Goal: Information Seeking & Learning: Learn about a topic

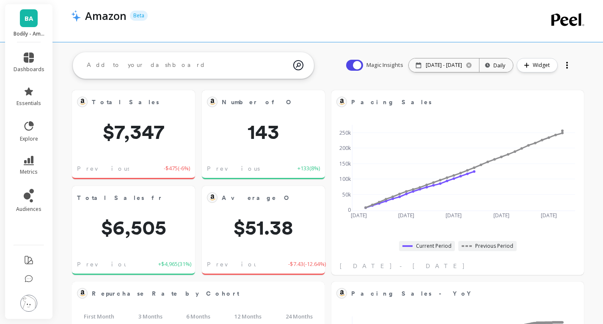
click at [567, 65] on div at bounding box center [567, 65] width 2 height 2
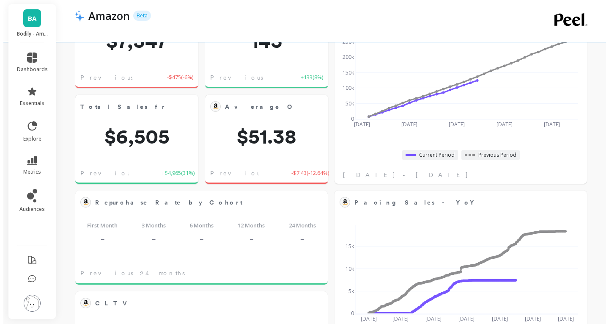
scroll to position [169, 0]
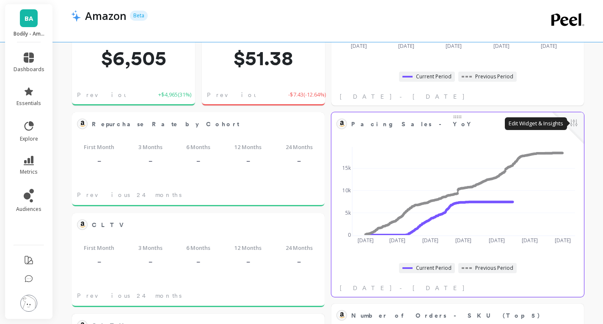
click at [572, 124] on button at bounding box center [573, 124] width 10 height 12
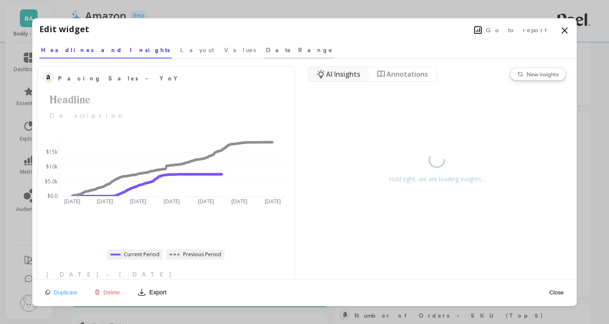
click at [266, 48] on span "Date Range" at bounding box center [299, 50] width 67 height 8
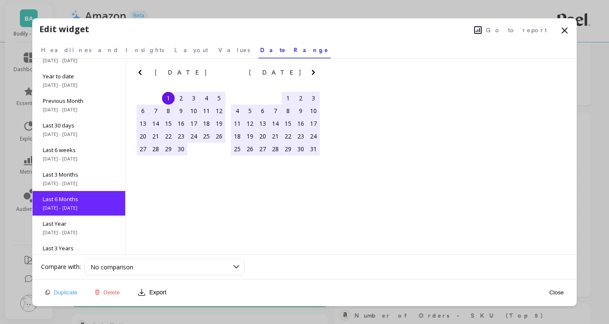
scroll to position [0, 0]
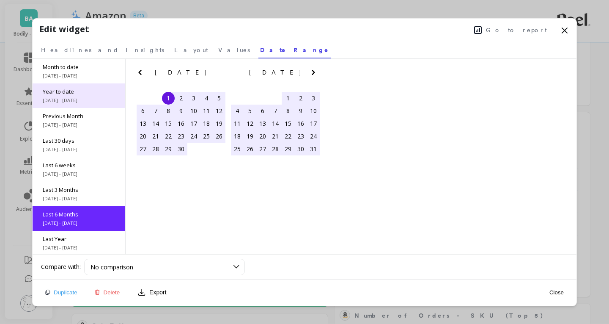
click at [80, 96] on div "Year to date 1/1/2025 - 9/17/2025" at bounding box center [79, 95] width 93 height 25
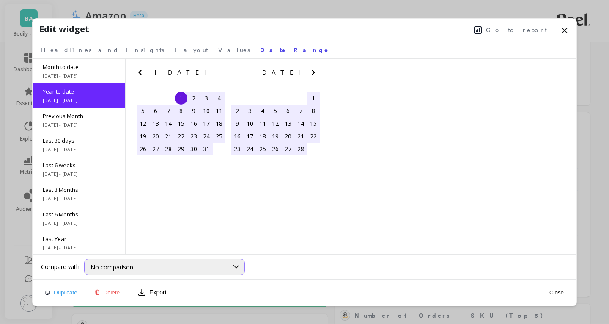
click at [177, 263] on div "No comparison" at bounding box center [160, 267] width 138 height 8
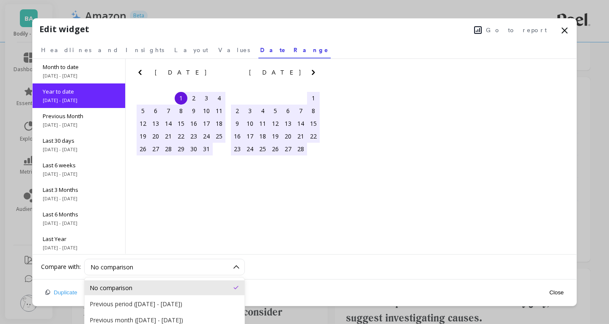
scroll to position [209, 0]
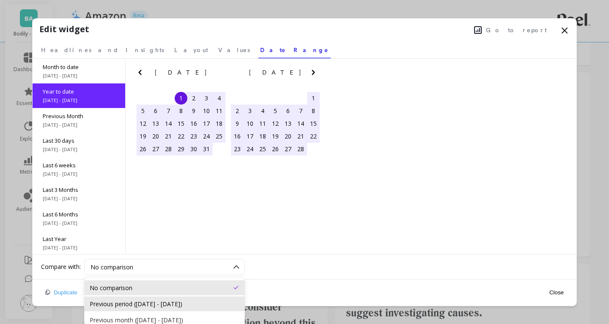
click at [184, 307] on div "Previous period (May 1, 2024 - Dec 31, 2024)" at bounding box center [165, 303] width 150 height 8
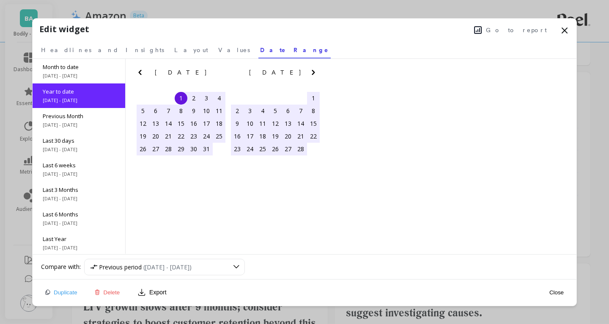
click at [522, 33] on span "Go to report" at bounding box center [516, 30] width 61 height 8
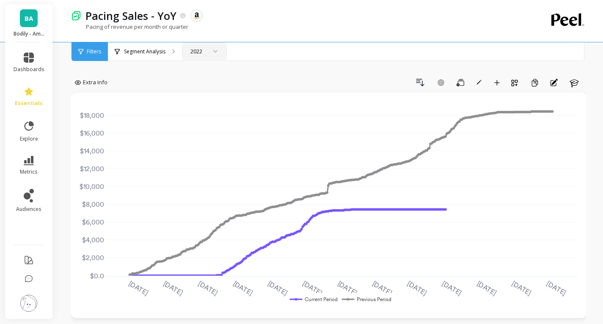
click at [213, 53] on div at bounding box center [212, 52] width 10 height 18
click at [198, 106] on div "2025" at bounding box center [203, 113] width 41 height 15
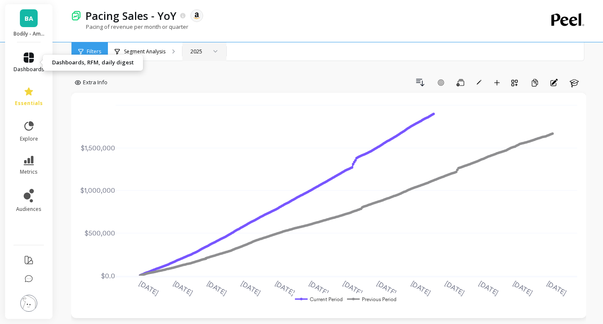
click at [24, 57] on icon at bounding box center [29, 57] width 10 height 10
click at [282, 69] on div "Extra Info Drill Down Add Goal Save Rename Add to Dashboard Create a Copy Annot…" at bounding box center [328, 312] width 515 height 556
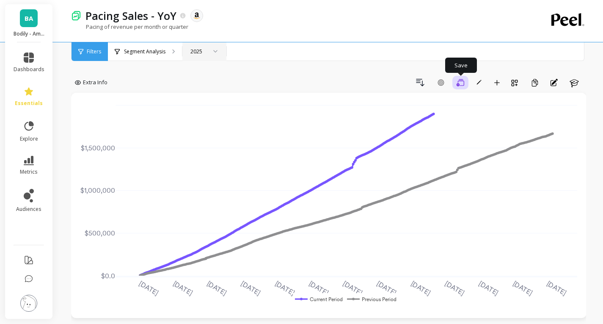
click at [463, 85] on icon "button" at bounding box center [460, 83] width 8 height 8
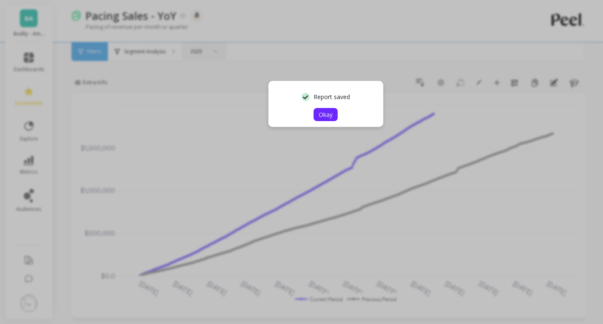
click at [331, 113] on span "Okay" at bounding box center [325, 114] width 14 height 8
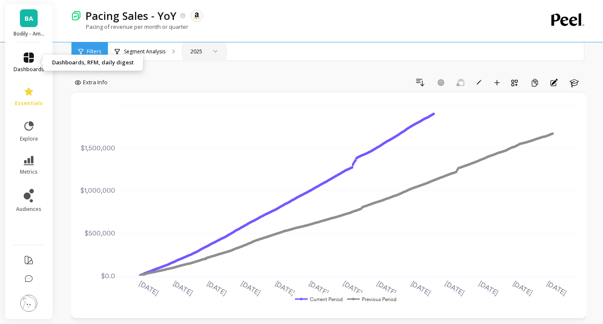
click at [27, 59] on icon at bounding box center [29, 57] width 10 height 10
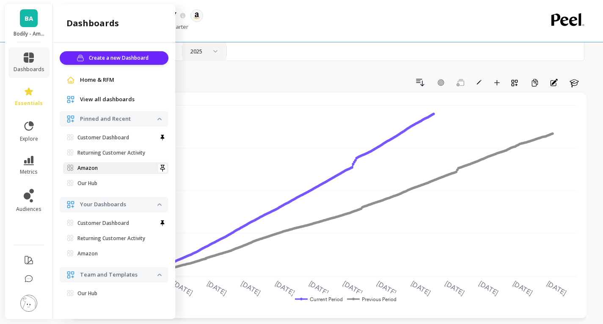
click at [118, 169] on span "Amazon" at bounding box center [112, 168] width 90 height 7
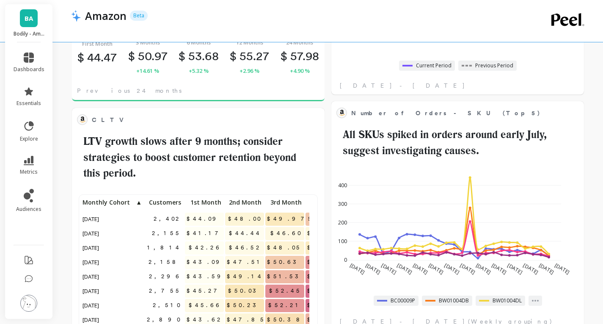
scroll to position [381, 0]
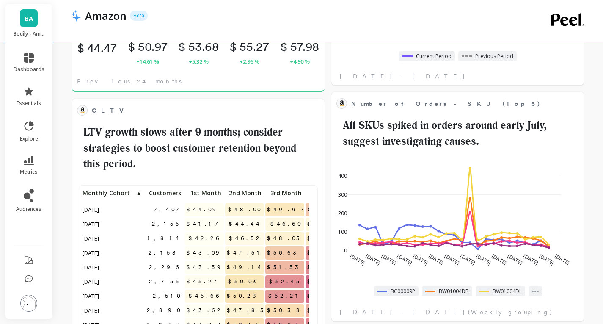
click at [327, 137] on div "Total Sales Edit Widget & Insights $22,908 Previous Week $-26.61k ( -54% ) Numb…" at bounding box center [328, 193] width 550 height 996
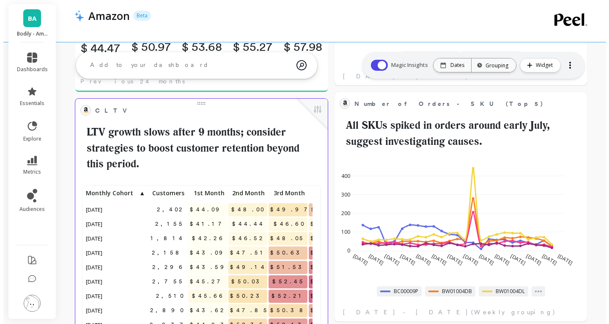
scroll to position [226, 228]
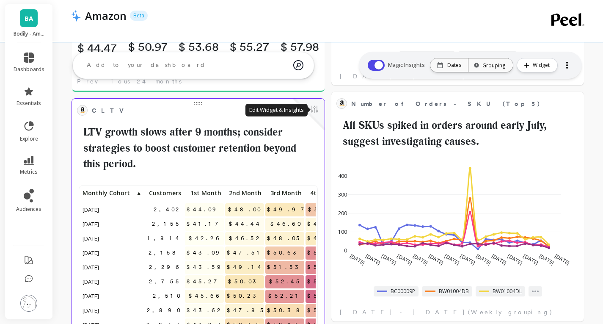
click at [314, 111] on button at bounding box center [314, 110] width 10 height 12
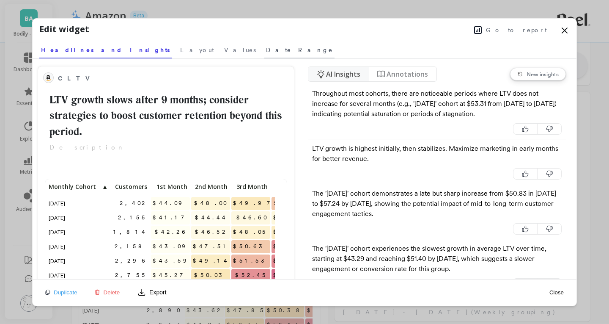
scroll to position [7, 7]
click at [341, 75] on span "AI Insights" at bounding box center [343, 74] width 34 height 10
click at [403, 75] on span "Annotations" at bounding box center [407, 74] width 41 height 10
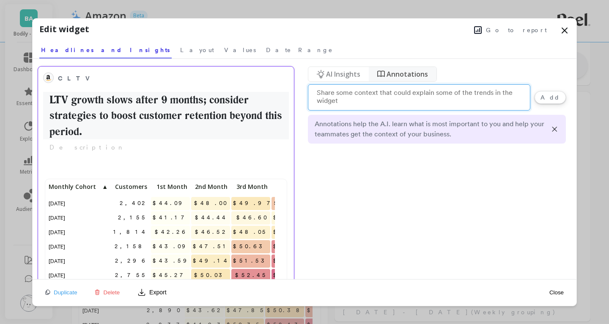
scroll to position [226, 228]
click at [132, 111] on h2 "LTV growth slows after 9 months; consider strategies to boost customer retentio…" at bounding box center [166, 116] width 246 height 48
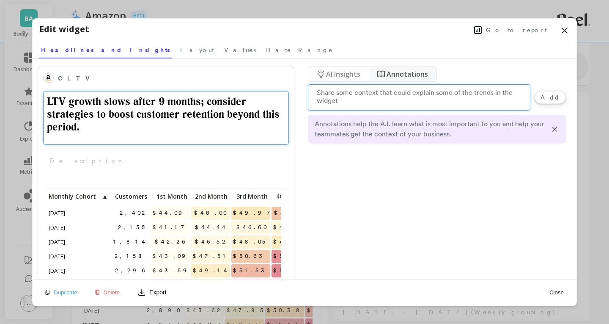
scroll to position [226, 221]
drag, startPoint x: 97, startPoint y: 132, endPoint x: 24, endPoint y: 99, distance: 79.9
click at [24, 99] on div "Edit widget Go to report Select a tab Headlines and Insights Layout Values Date…" at bounding box center [304, 162] width 609 height 324
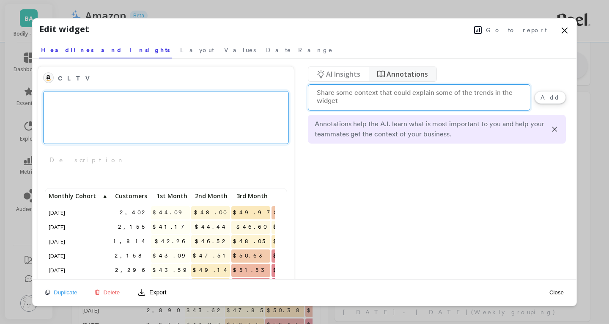
click at [250, 35] on div "Go to report" at bounding box center [329, 29] width 480 height 13
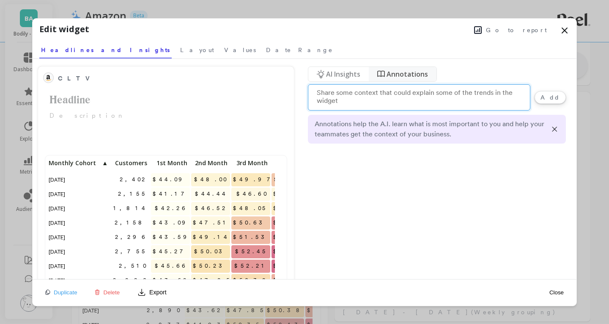
click at [517, 28] on span "Go to report" at bounding box center [516, 30] width 61 height 8
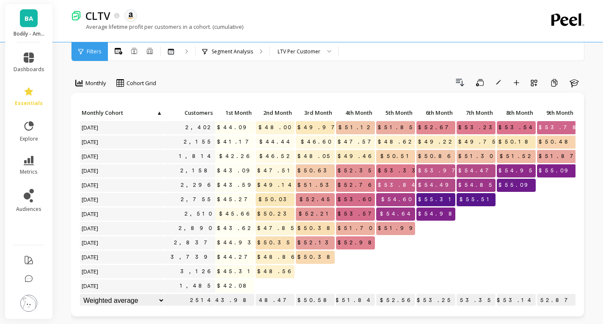
click at [235, 76] on div "Drill Down Save Rename Add to Dashboard Create a Copy Learn" at bounding box center [374, 83] width 424 height 14
click at [29, 58] on icon at bounding box center [29, 57] width 10 height 10
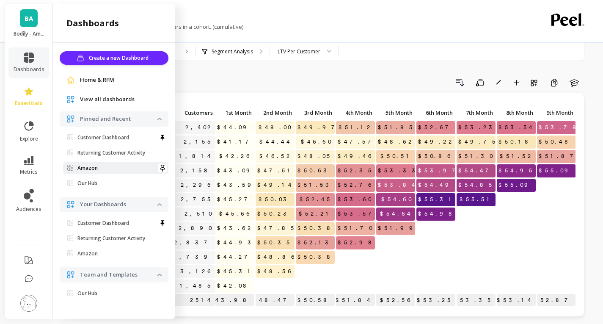
click at [96, 166] on p "Amazon" at bounding box center [87, 168] width 20 height 7
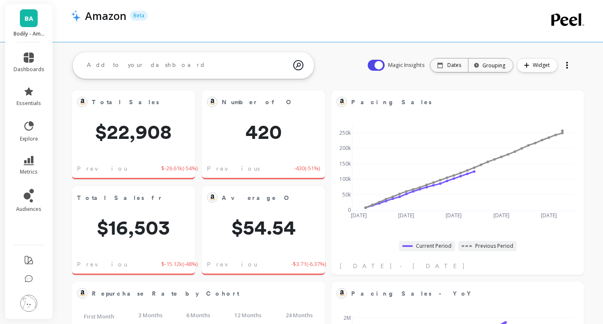
scroll to position [226, 222]
click at [491, 65] on div "Grouping" at bounding box center [490, 65] width 29 height 8
click at [494, 116] on div "Daily" at bounding box center [491, 116] width 43 height 15
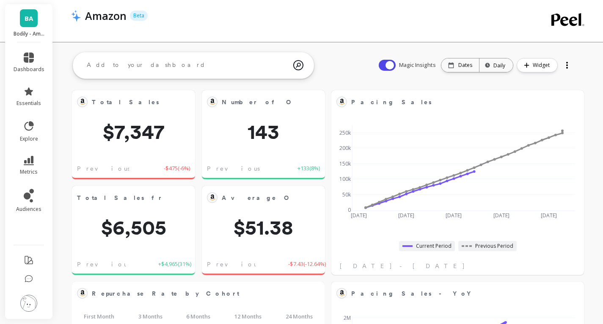
click at [566, 67] on div at bounding box center [567, 68] width 2 height 2
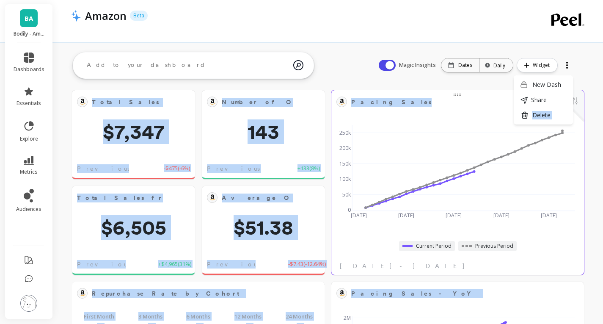
drag, startPoint x: 557, startPoint y: 99, endPoint x: 579, endPoint y: 92, distance: 22.6
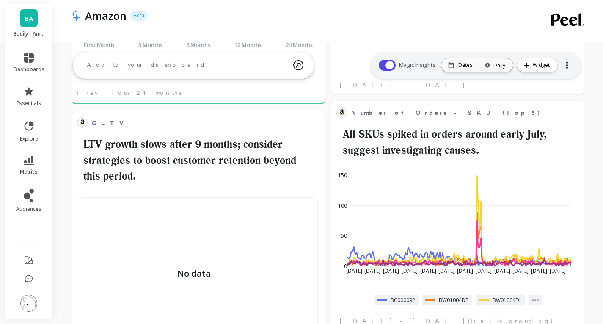
scroll to position [76, 0]
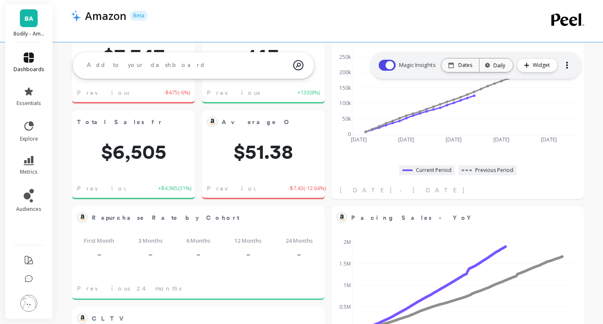
click at [31, 55] on icon at bounding box center [29, 57] width 10 height 10
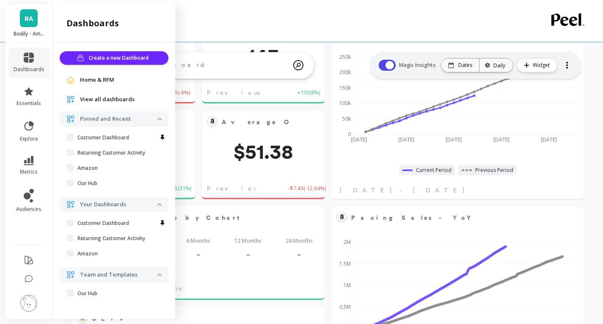
click at [29, 25] on link "BA" at bounding box center [29, 18] width 18 height 18
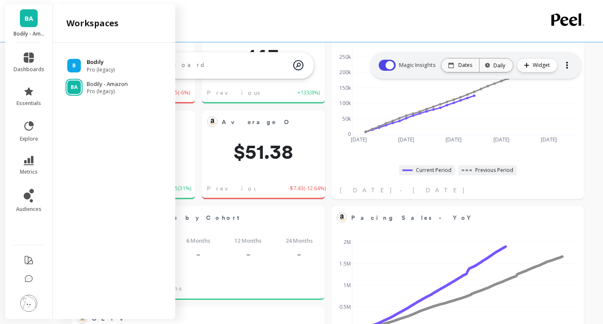
click at [109, 62] on p "Bodily" at bounding box center [101, 62] width 28 height 8
